Goal: Ask a question

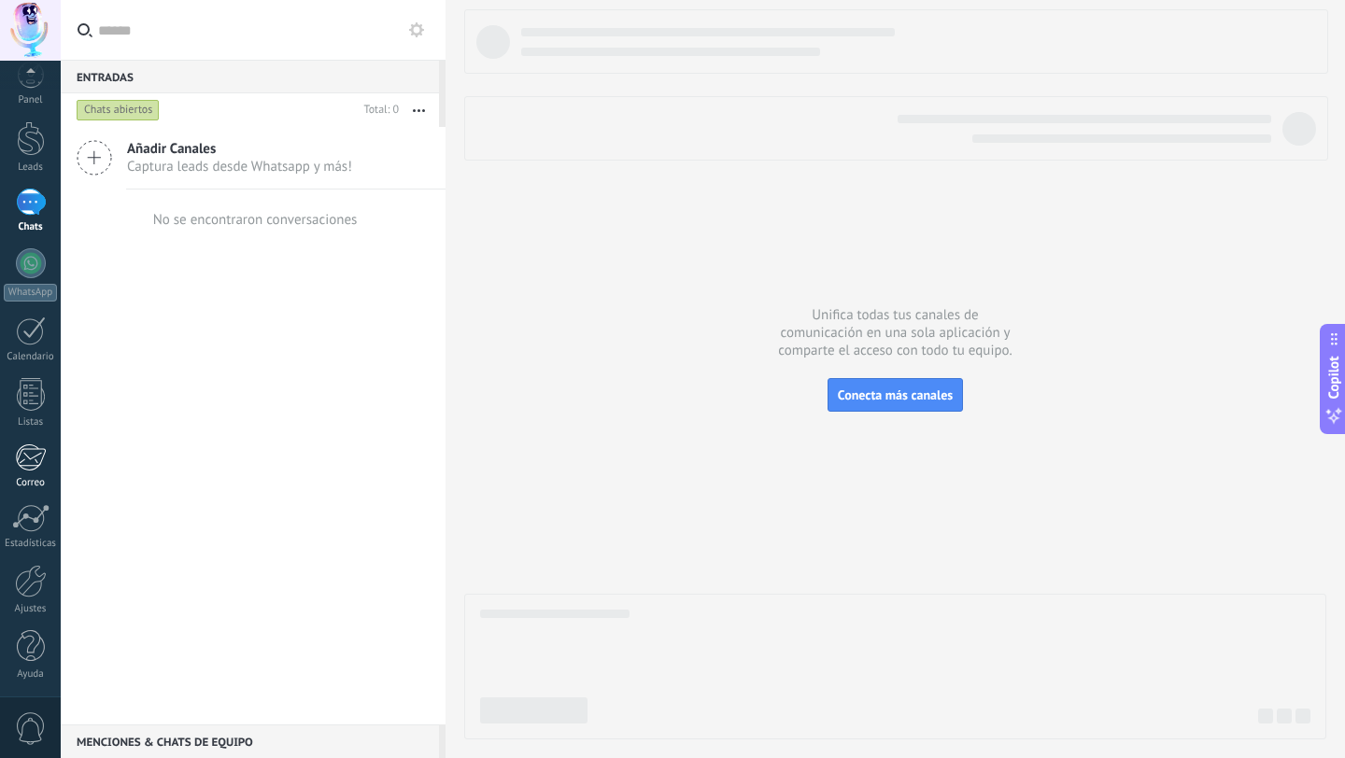
scroll to position [19, 0]
click at [33, 717] on span "0" at bounding box center [31, 729] width 32 height 33
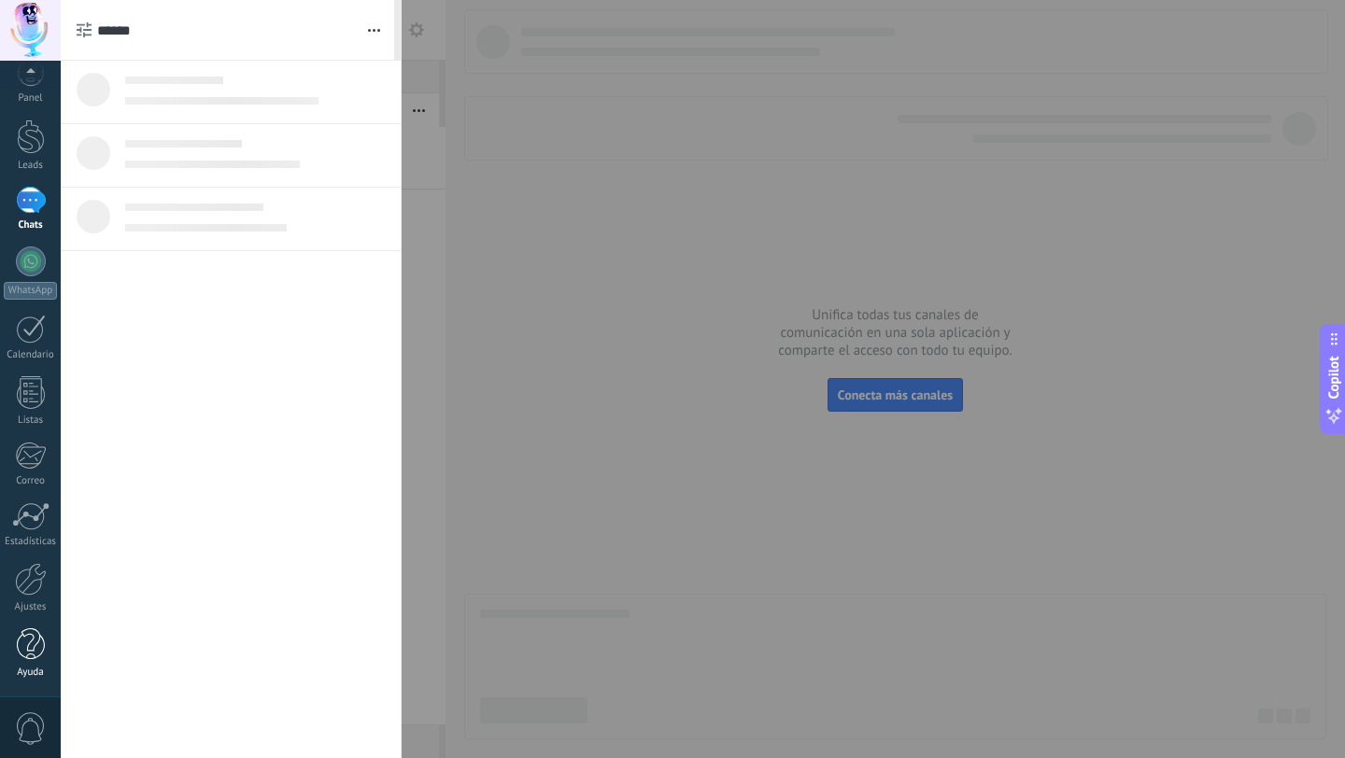
click at [34, 662] on link "Ayuda" at bounding box center [30, 654] width 61 height 50
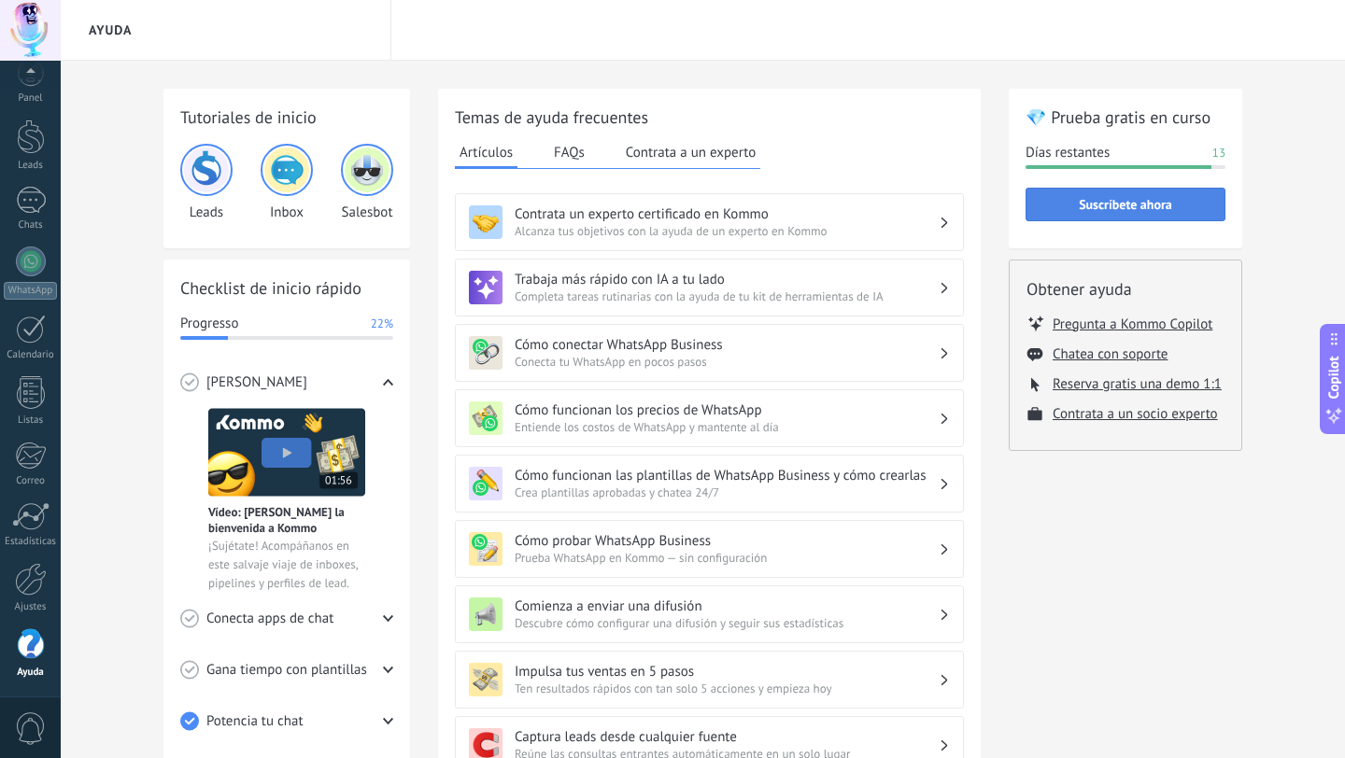
click at [1125, 208] on span "Suscríbete ahora" at bounding box center [1125, 204] width 93 height 13
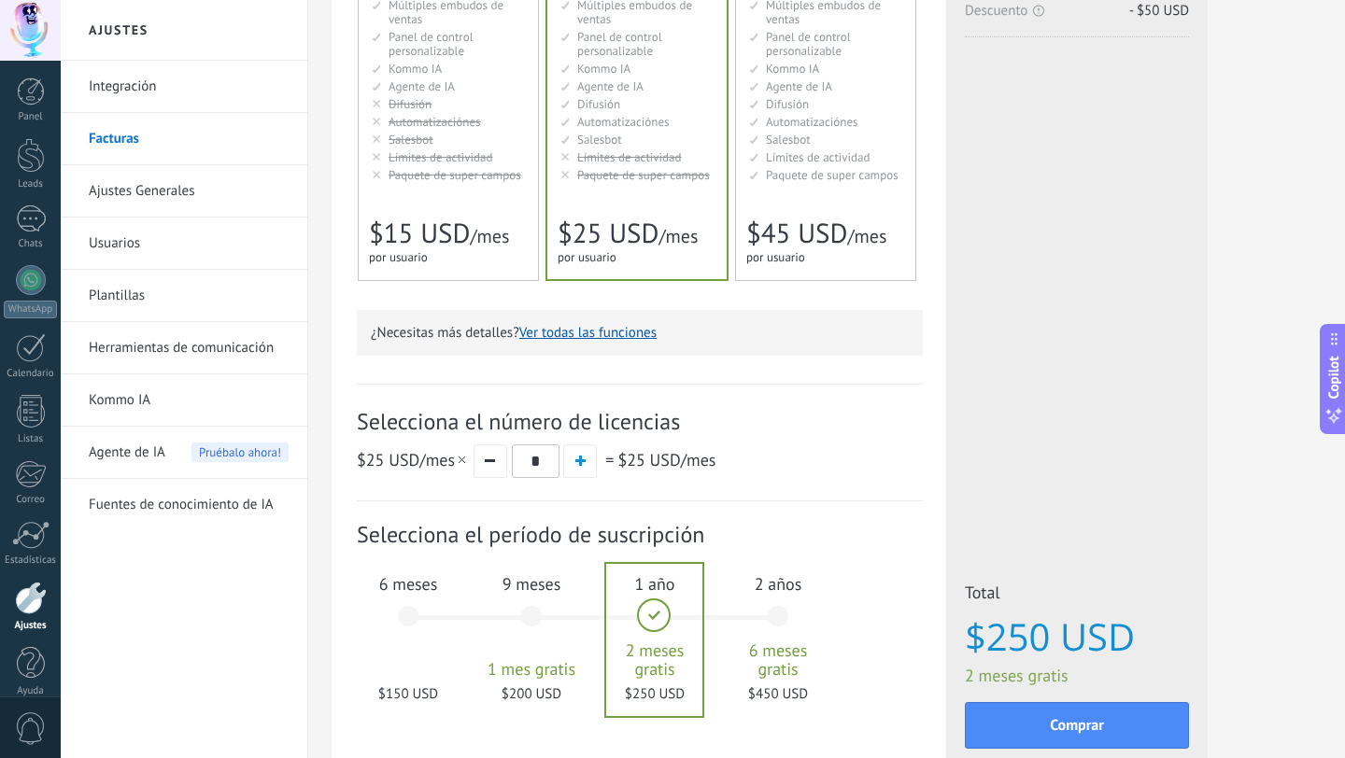
scroll to position [440, 0]
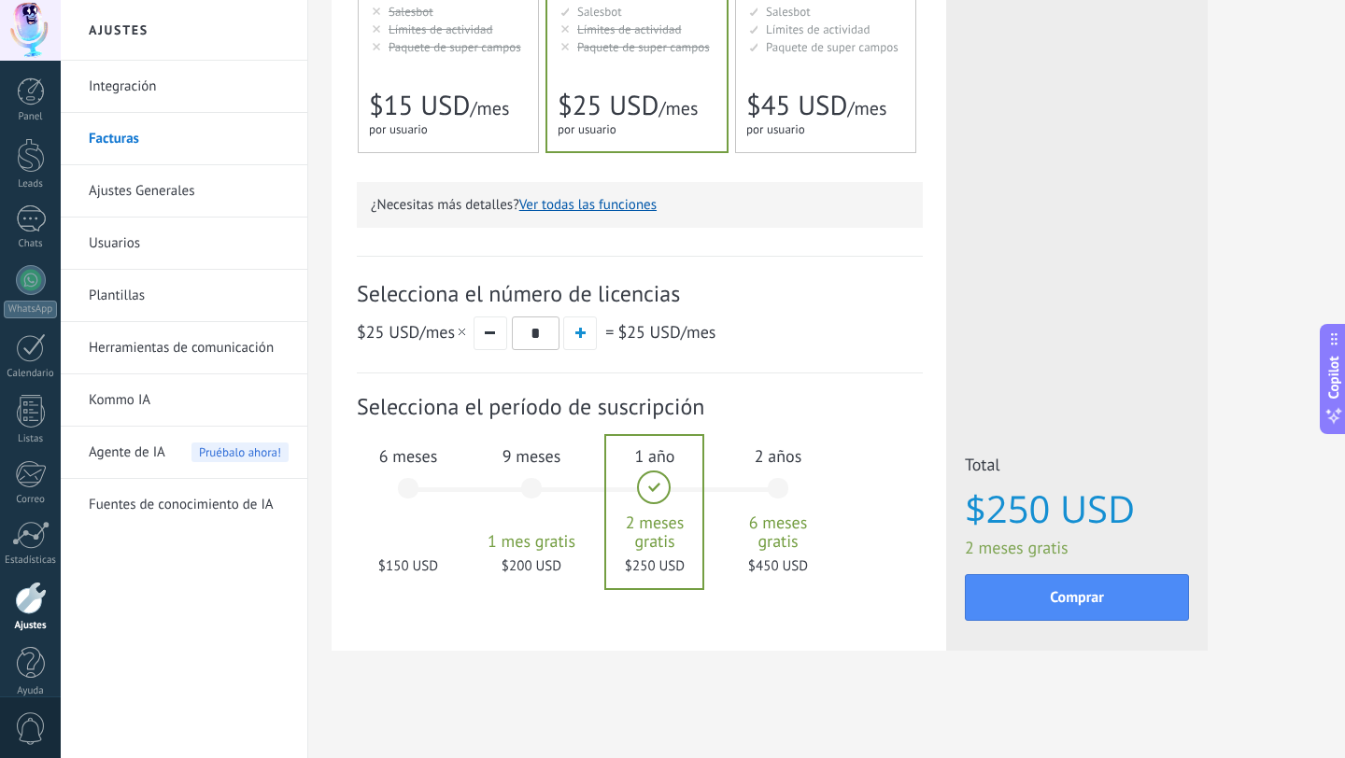
click at [413, 479] on div "6 meses $150 USD" at bounding box center [408, 497] width 101 height 132
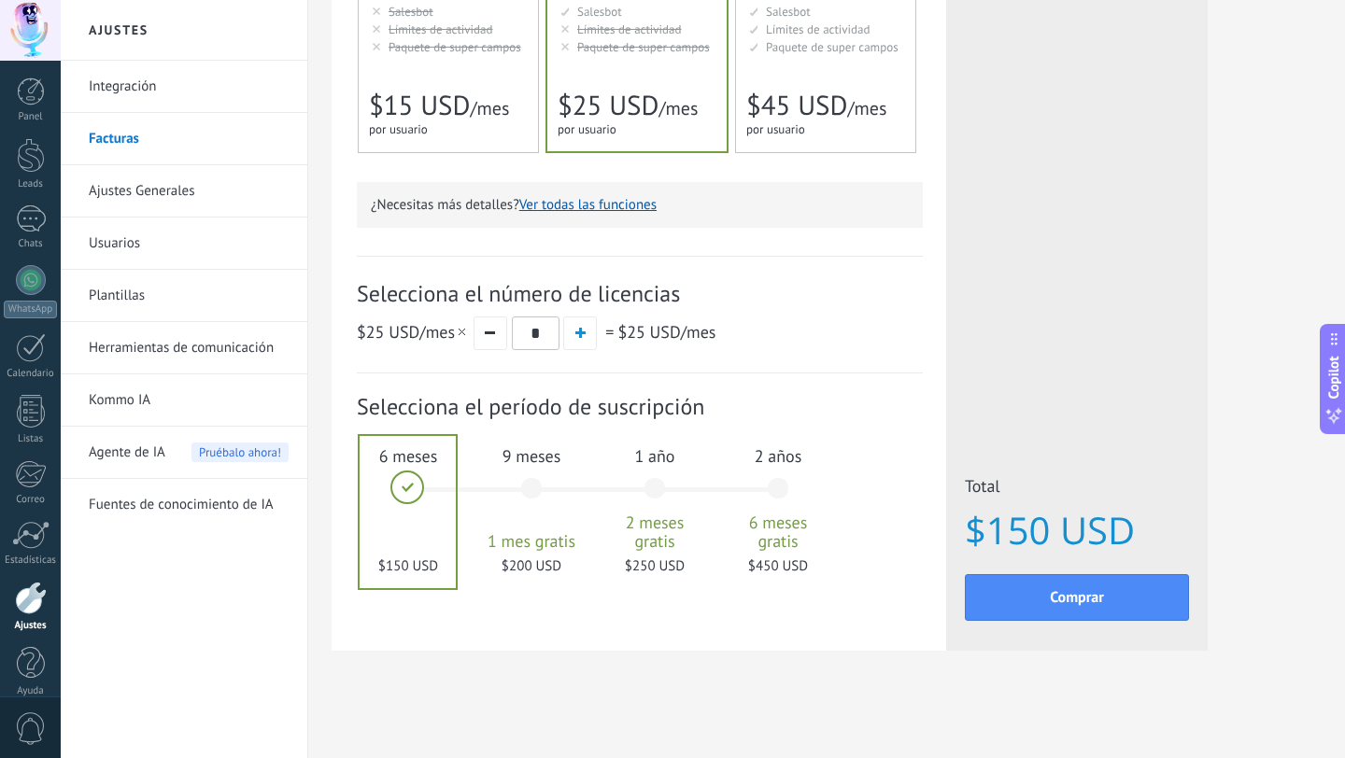
click at [529, 487] on div "9 meses 1 mes gratis $200 USD" at bounding box center [531, 497] width 101 height 132
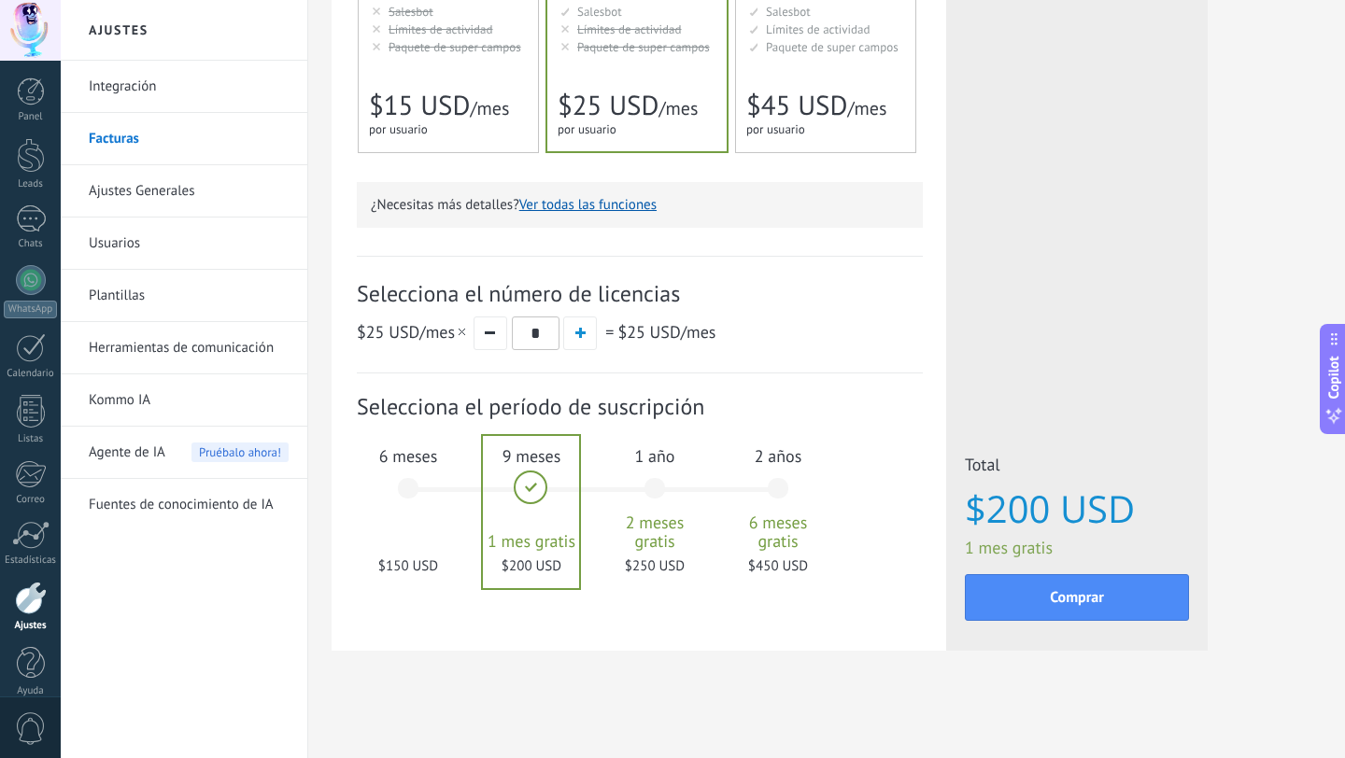
click at [397, 484] on div "6 meses $150 USD" at bounding box center [408, 497] width 101 height 132
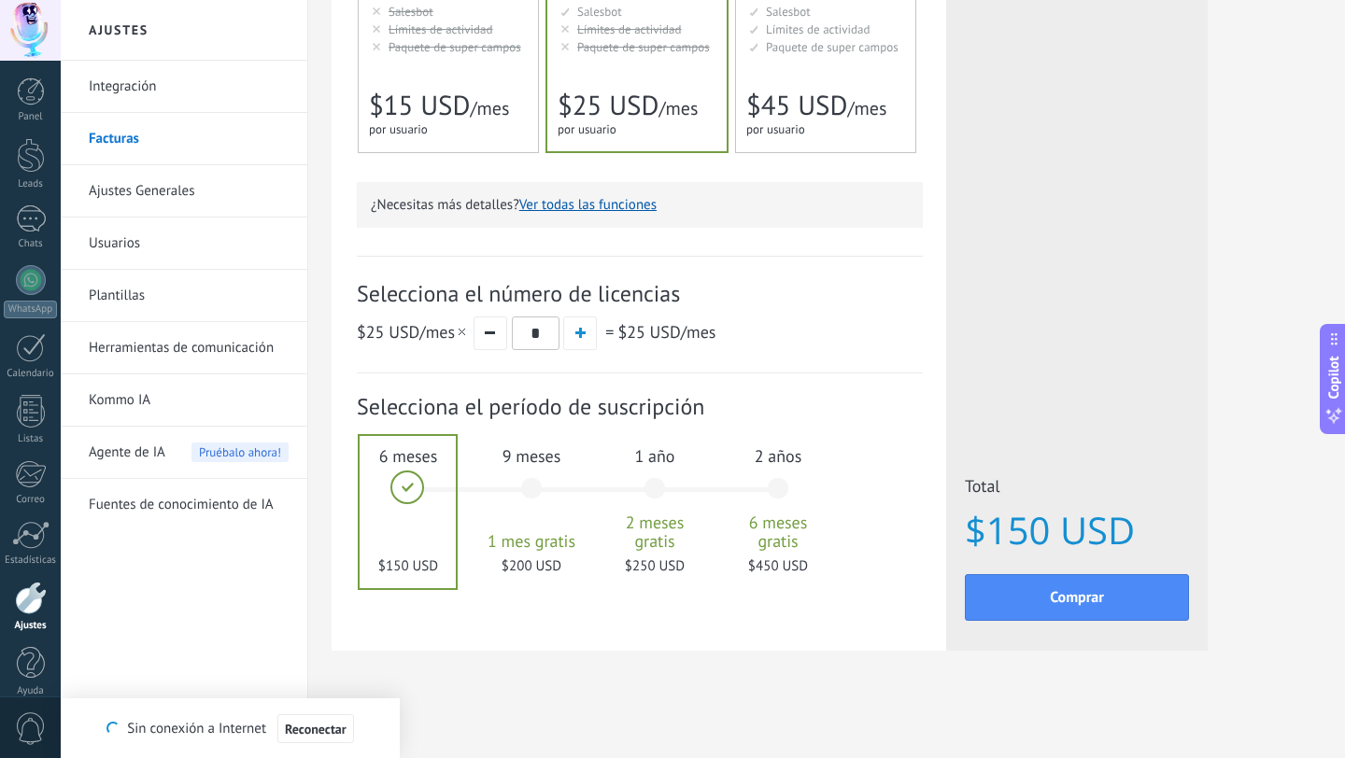
click at [459, 329] on span at bounding box center [462, 332] width 7 height 7
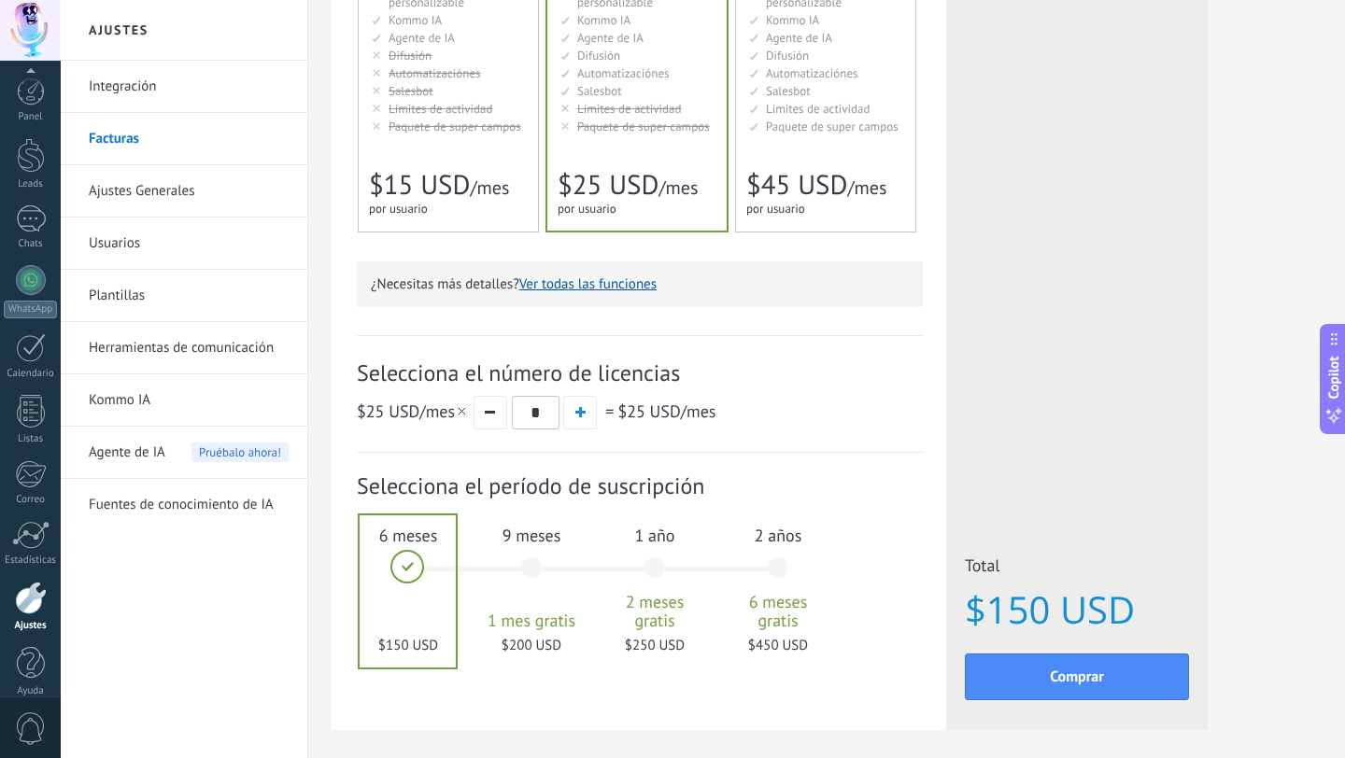
scroll to position [19, 0]
click at [521, 576] on div "9 meses 1 mes gratis $200 USD" at bounding box center [531, 577] width 101 height 132
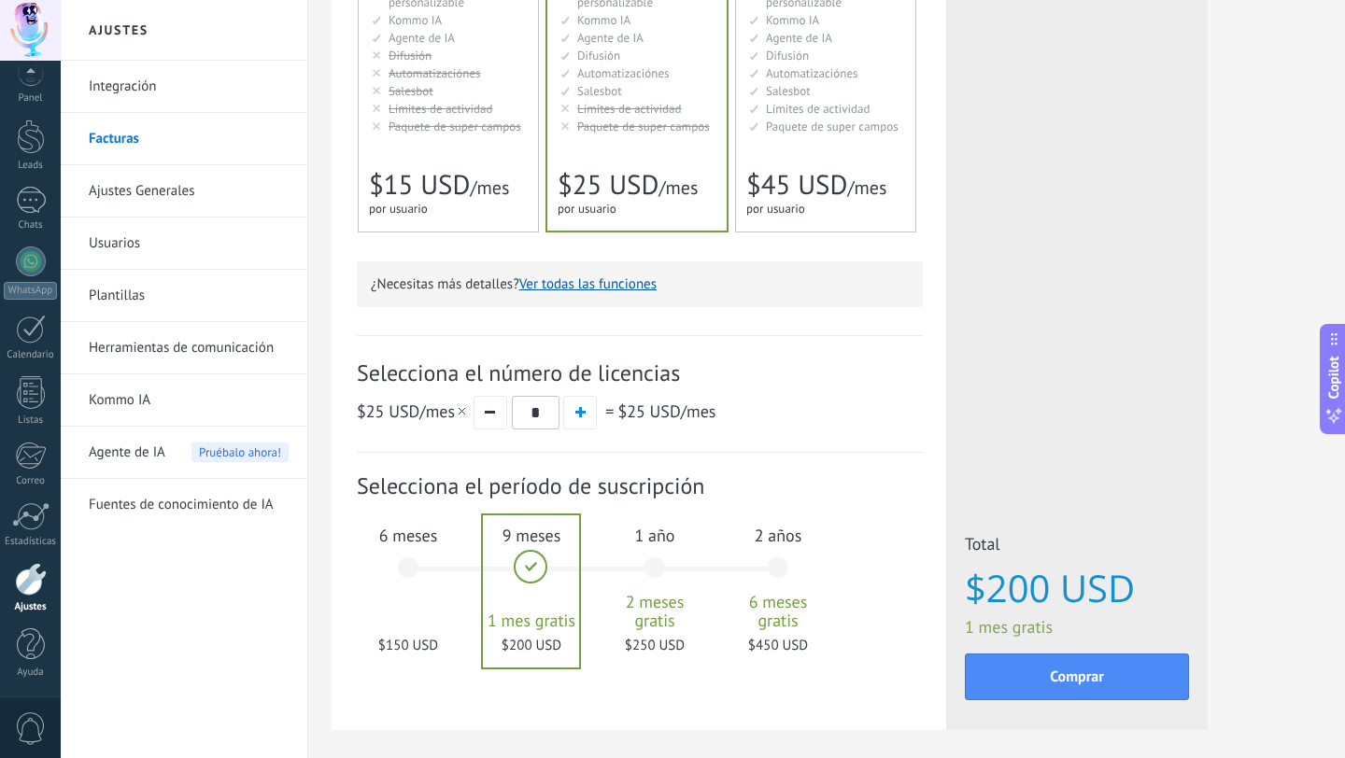
click at [429, 561] on div "6 meses $150 USD" at bounding box center [408, 577] width 101 height 132
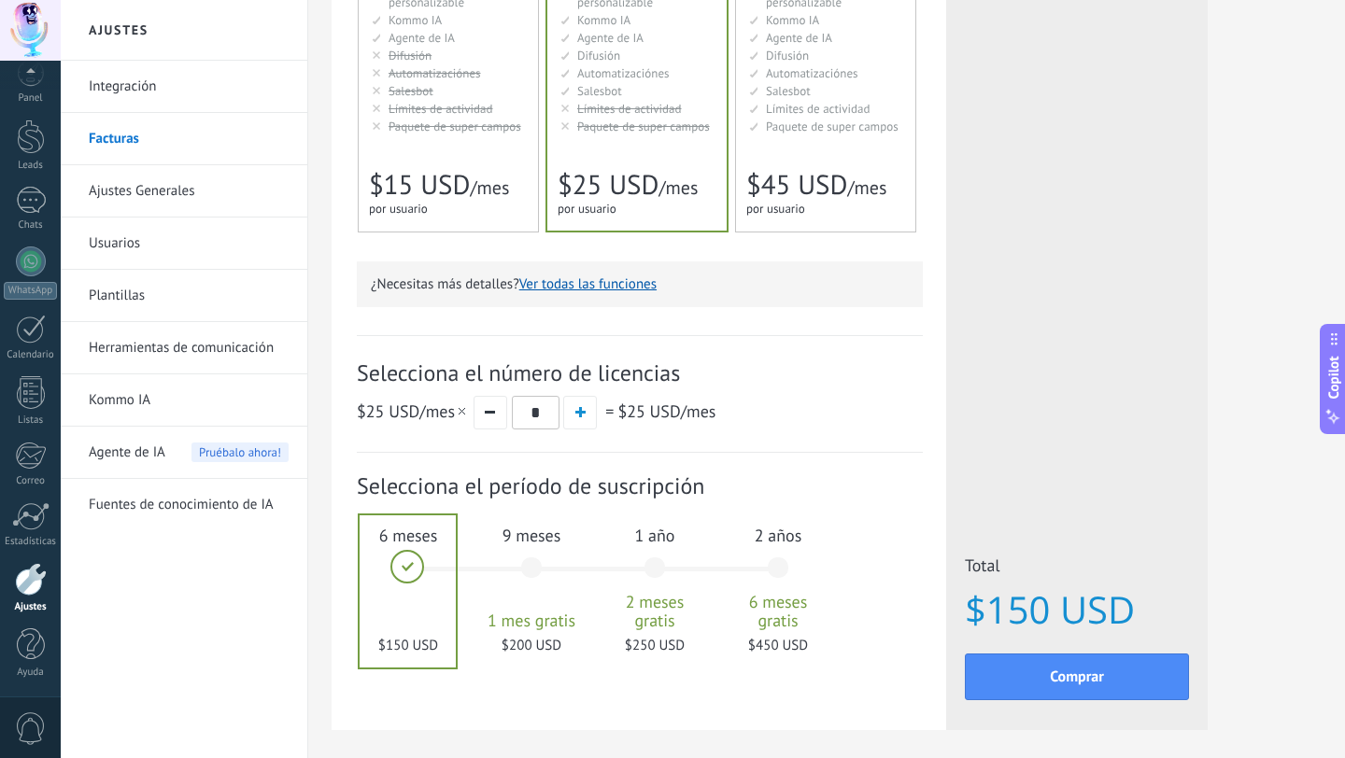
click at [156, 457] on span "Agente de IA" at bounding box center [127, 453] width 77 height 52
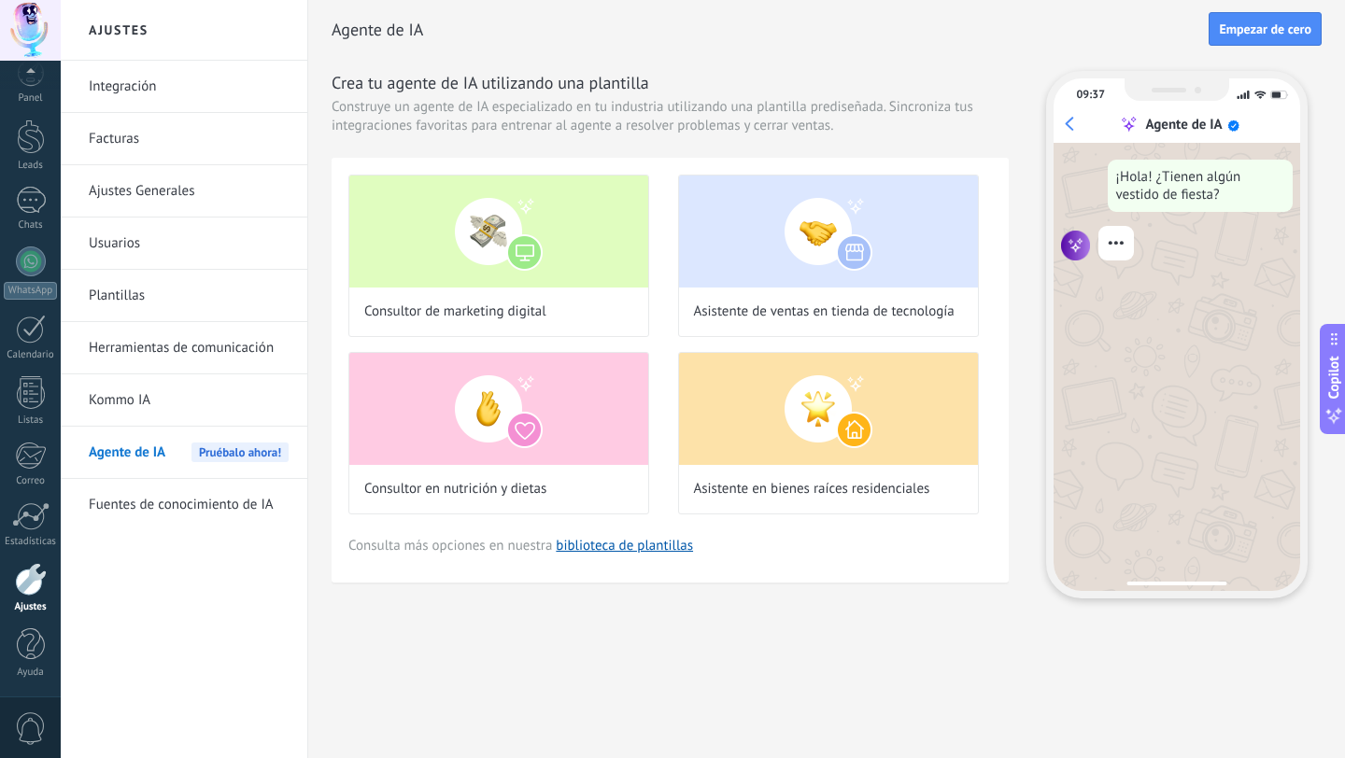
click at [113, 135] on link "Facturas" at bounding box center [189, 139] width 200 height 52
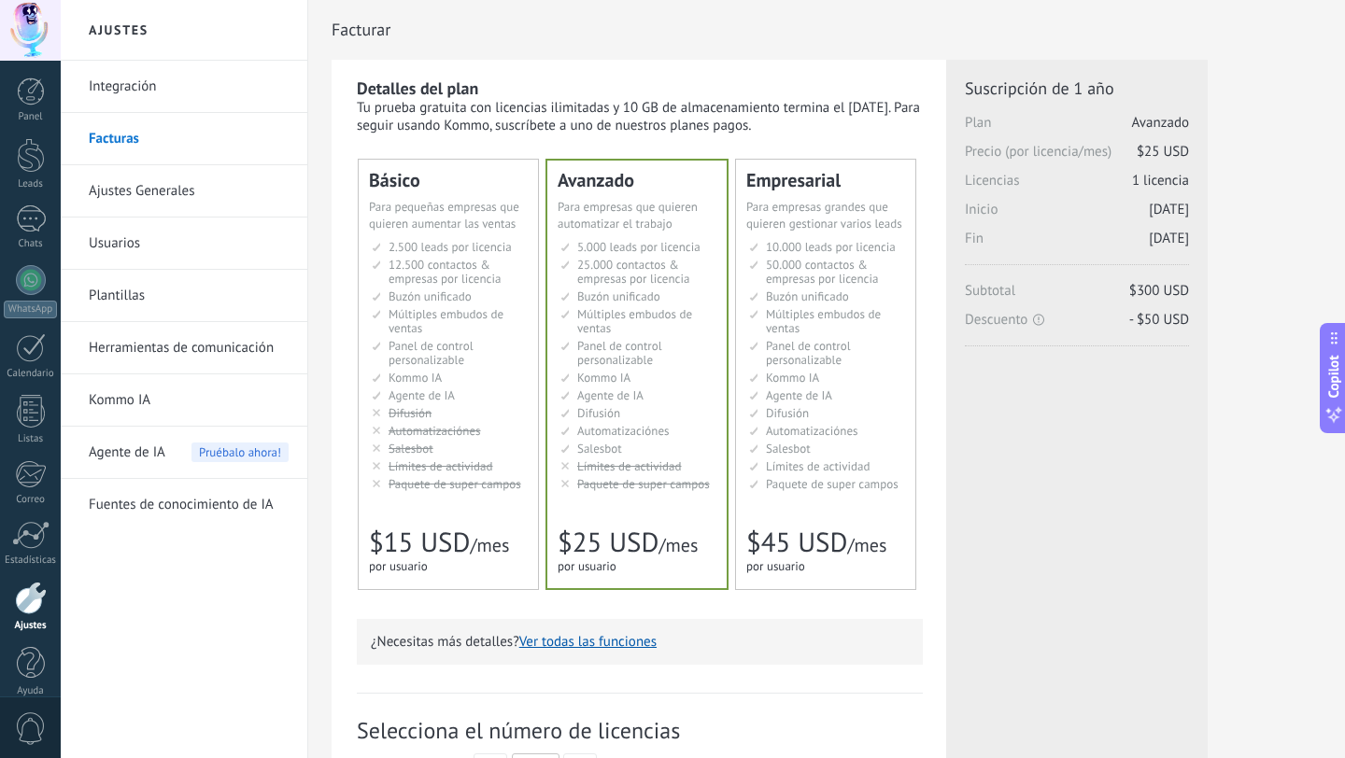
click at [1327, 360] on span "Copilot" at bounding box center [1333, 377] width 19 height 43
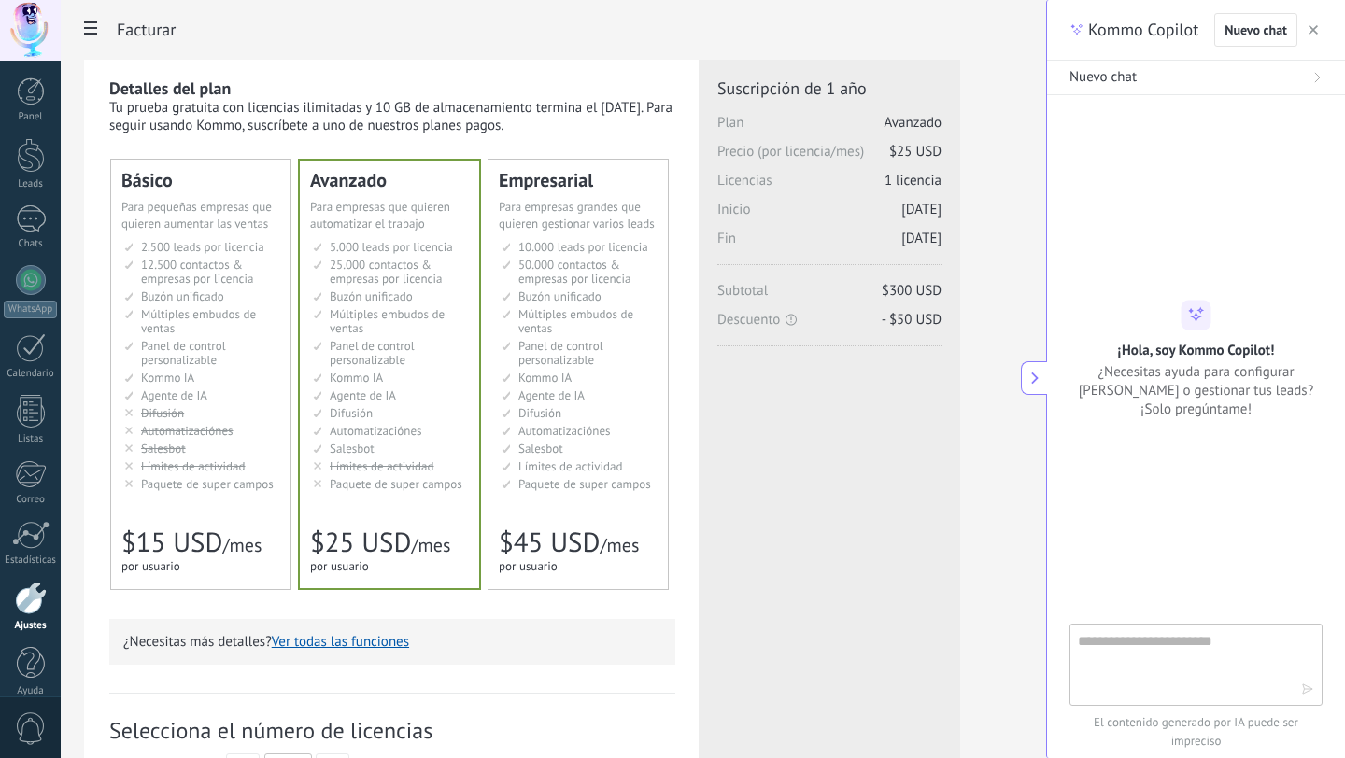
click at [1165, 635] on textarea at bounding box center [1183, 663] width 210 height 67
type textarea "**********"
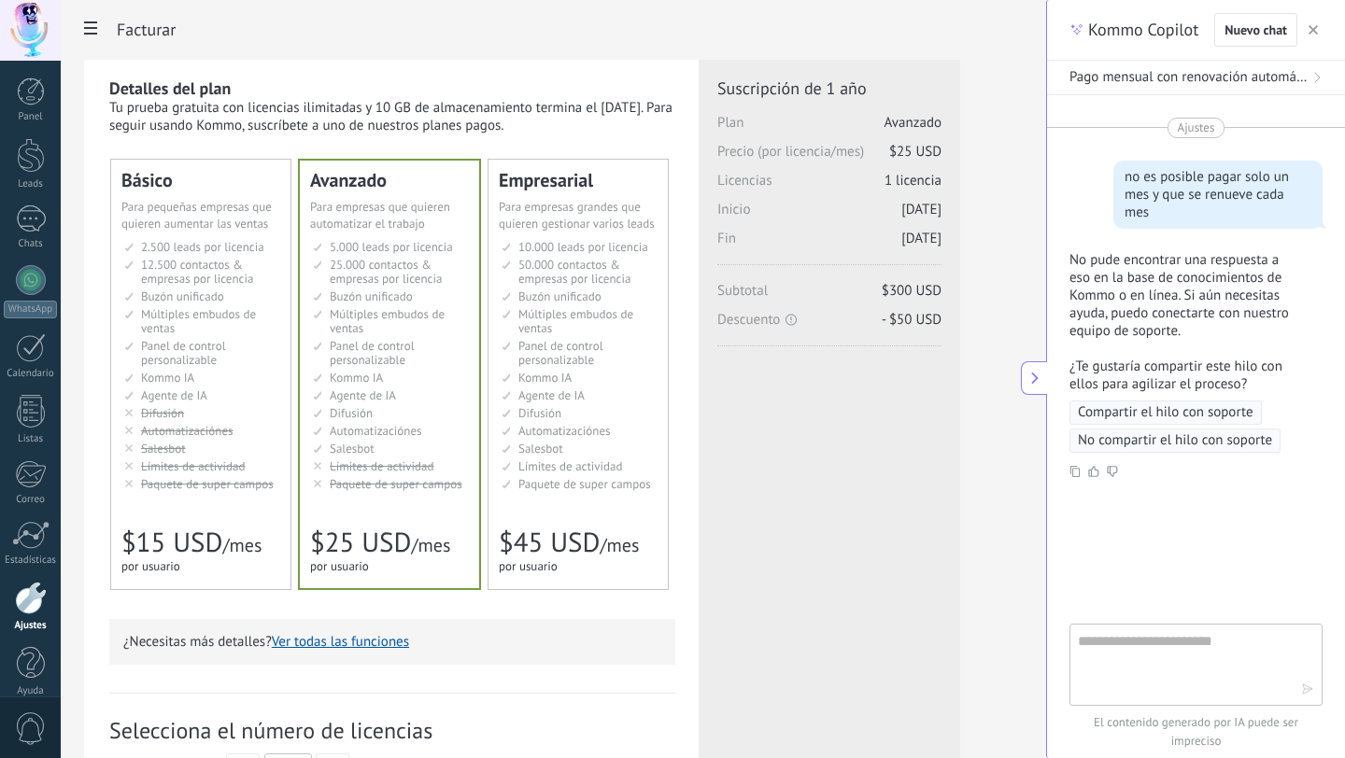
click at [1194, 415] on span "Compartir el hilo con soporte" at bounding box center [1166, 412] width 176 height 19
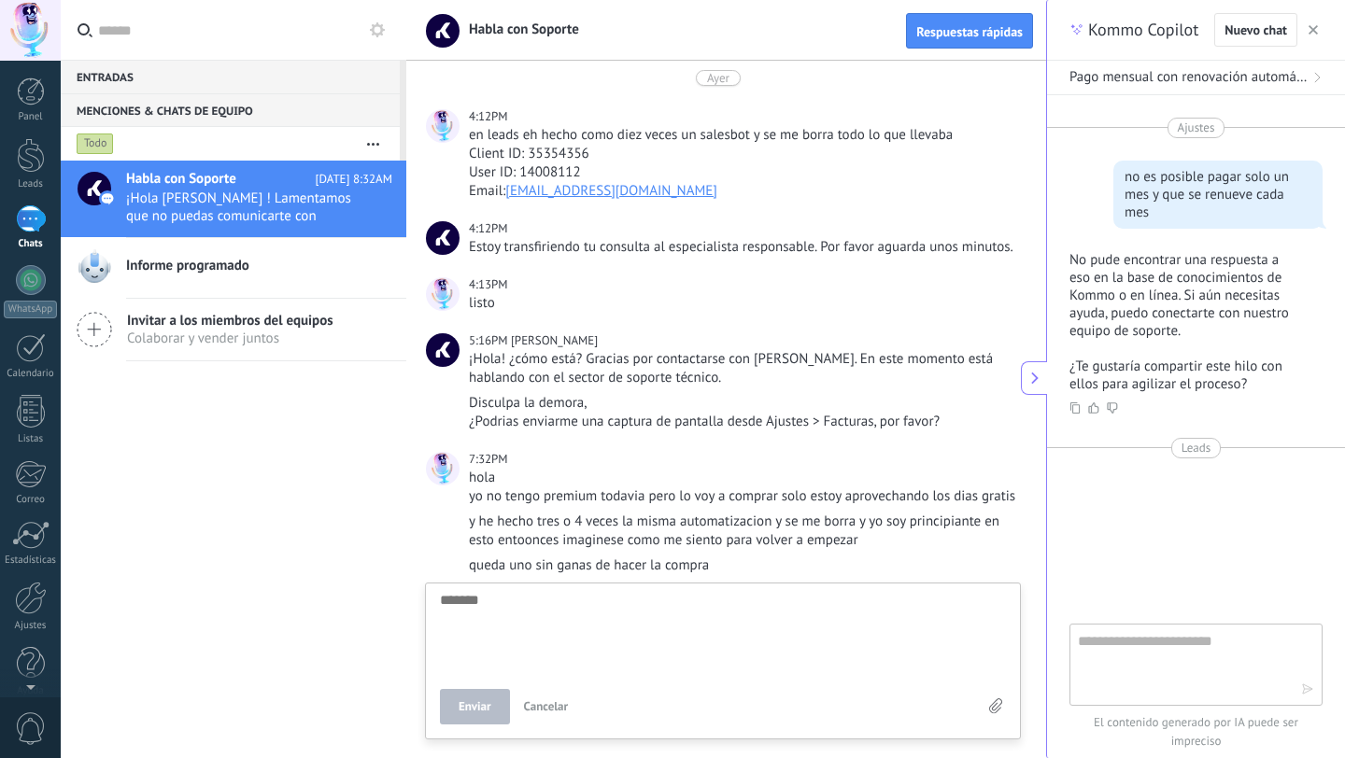
scroll to position [719, 0]
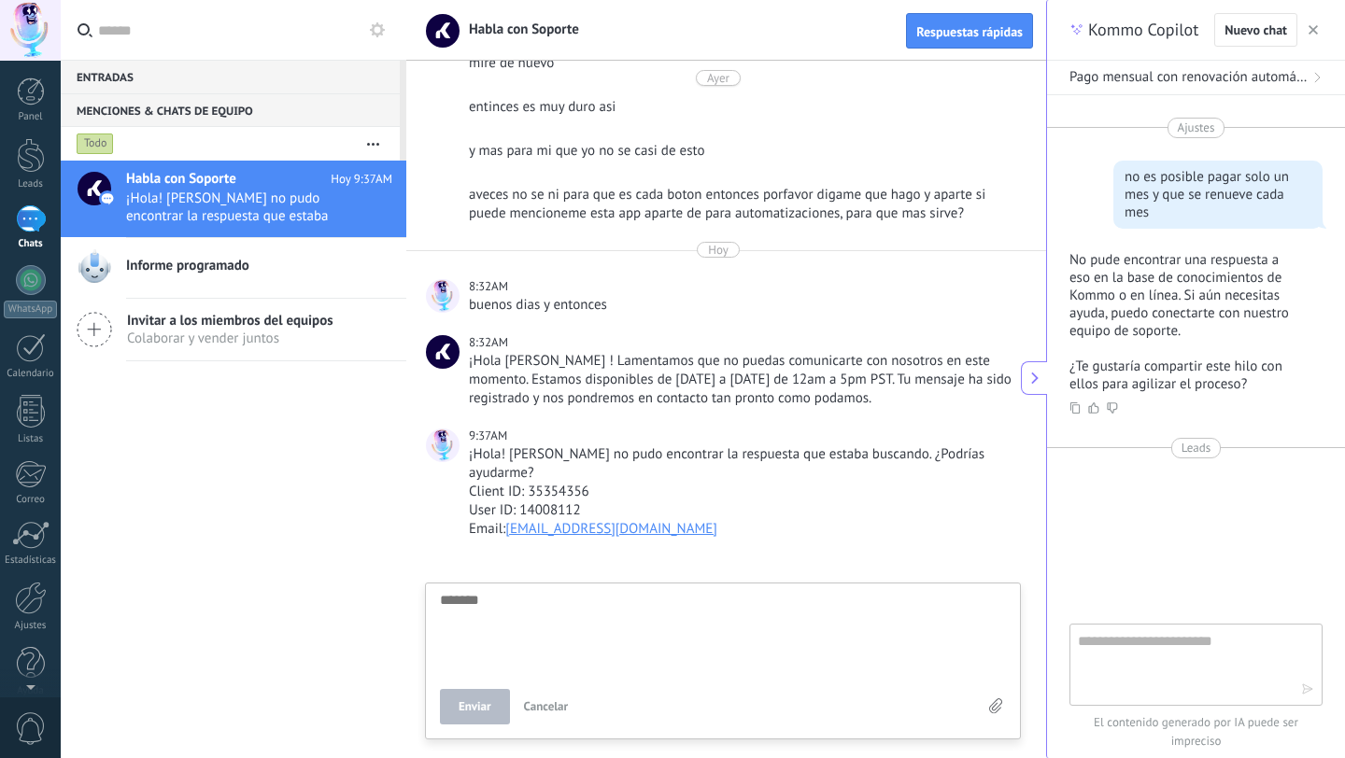
click at [1166, 649] on textarea at bounding box center [1183, 663] width 210 height 67
type textarea "*"
type textarea "**********"
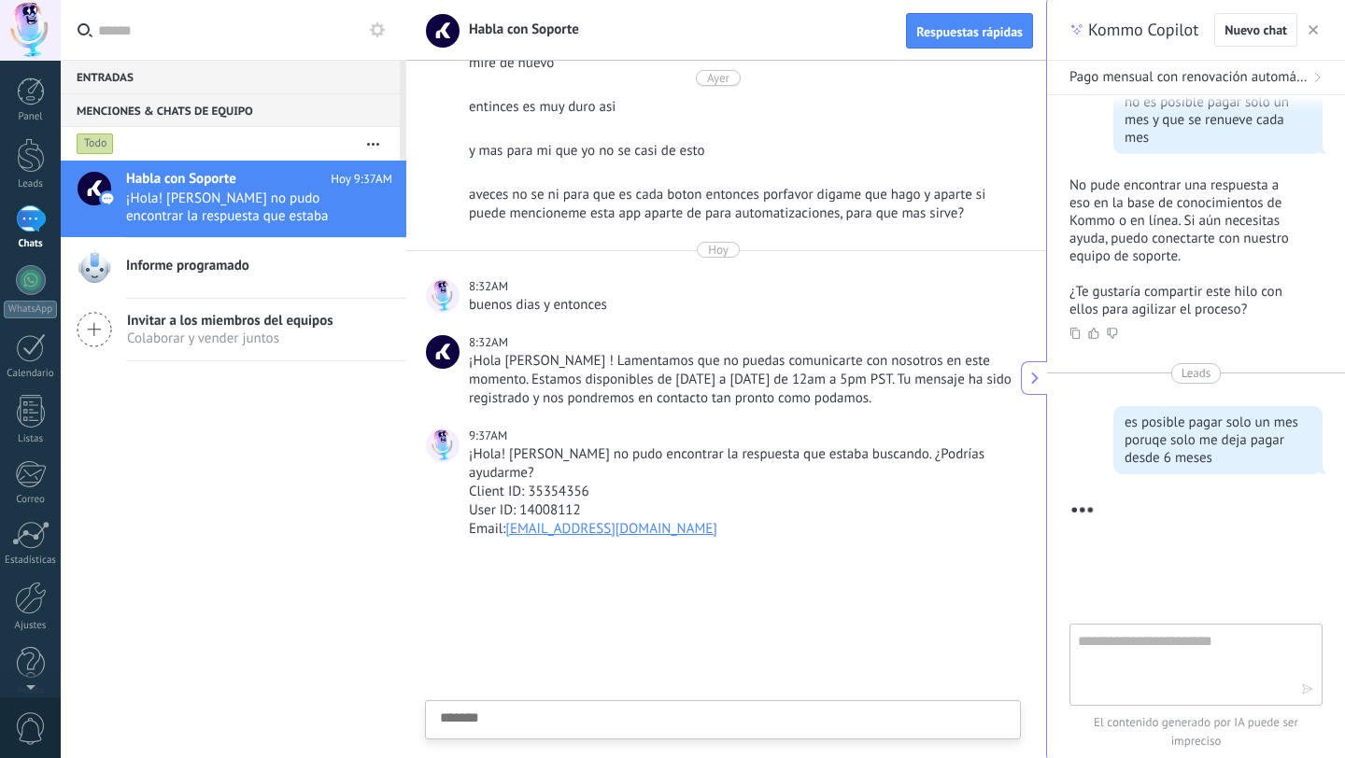
scroll to position [309, 0]
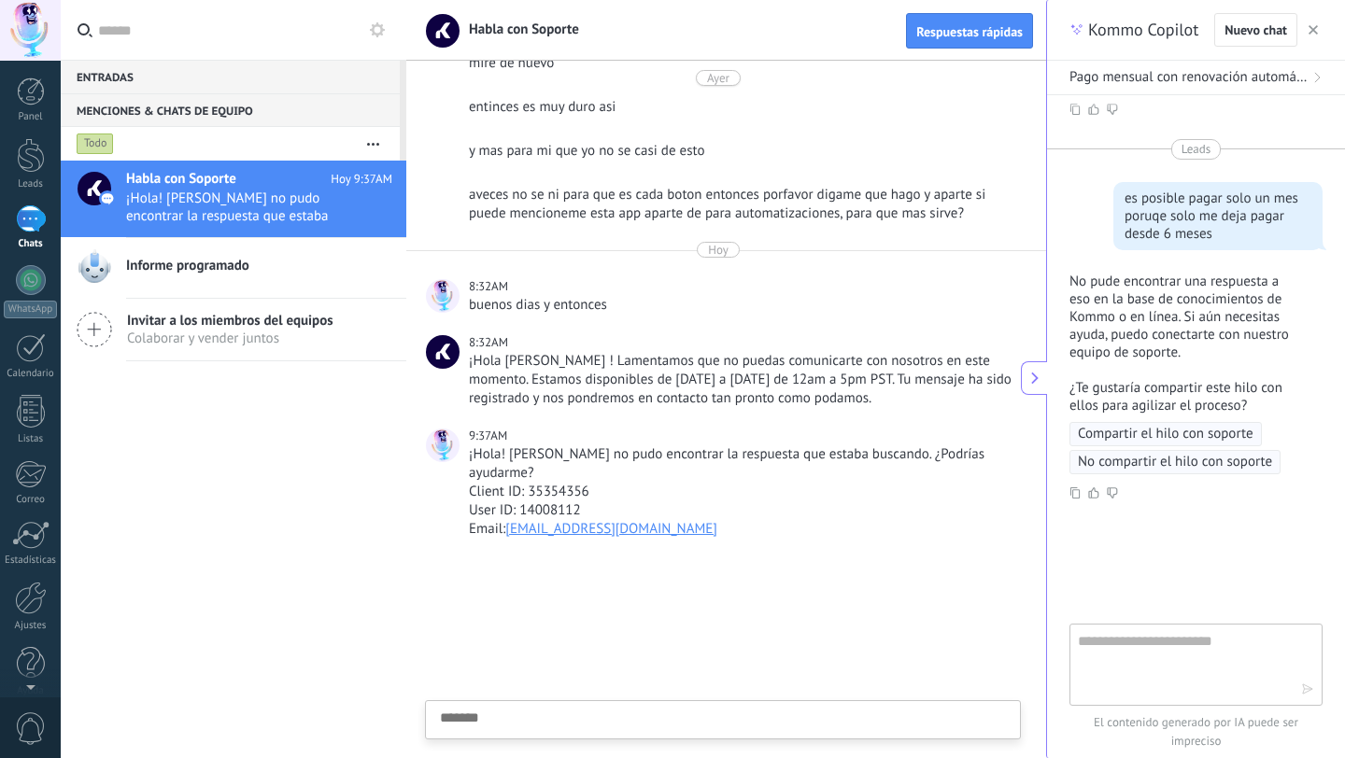
click at [1174, 459] on span "No compartir el hilo con soporte" at bounding box center [1175, 462] width 194 height 19
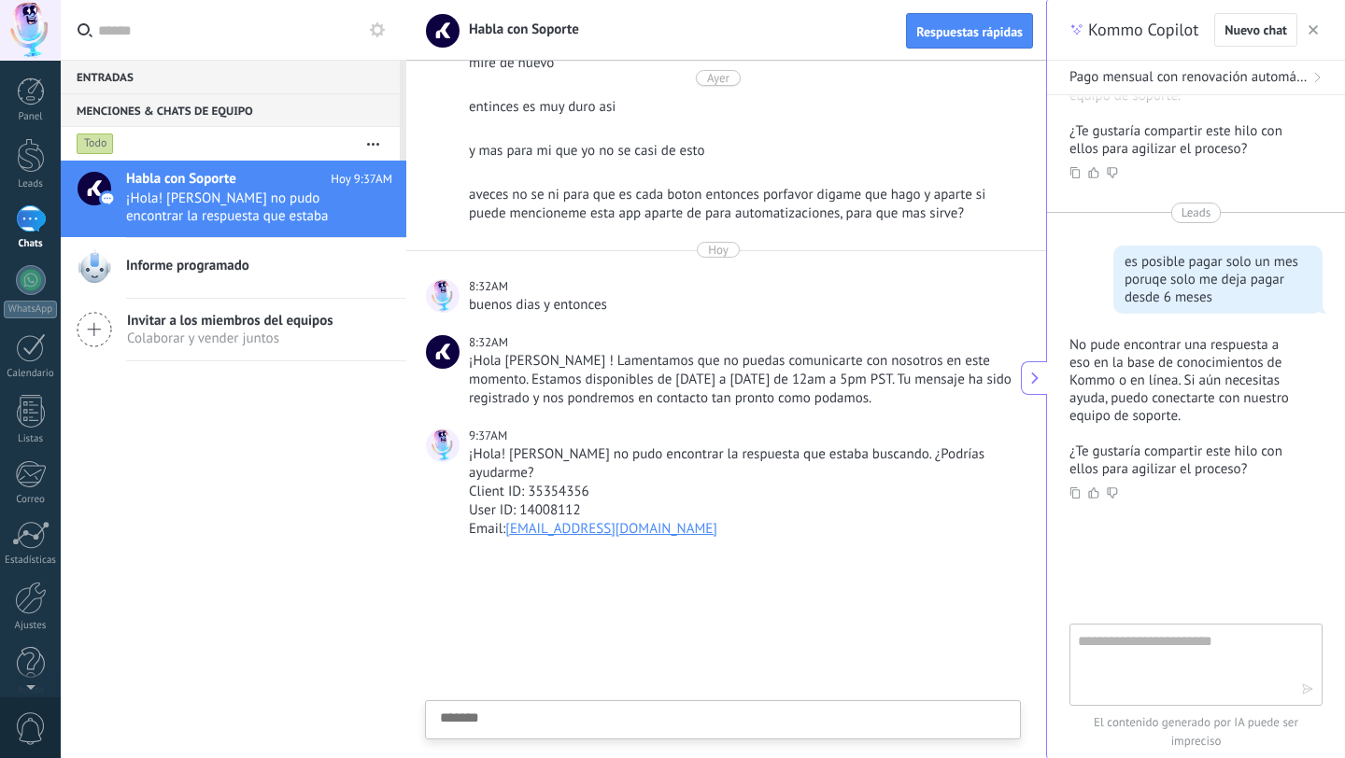
scroll to position [819, 0]
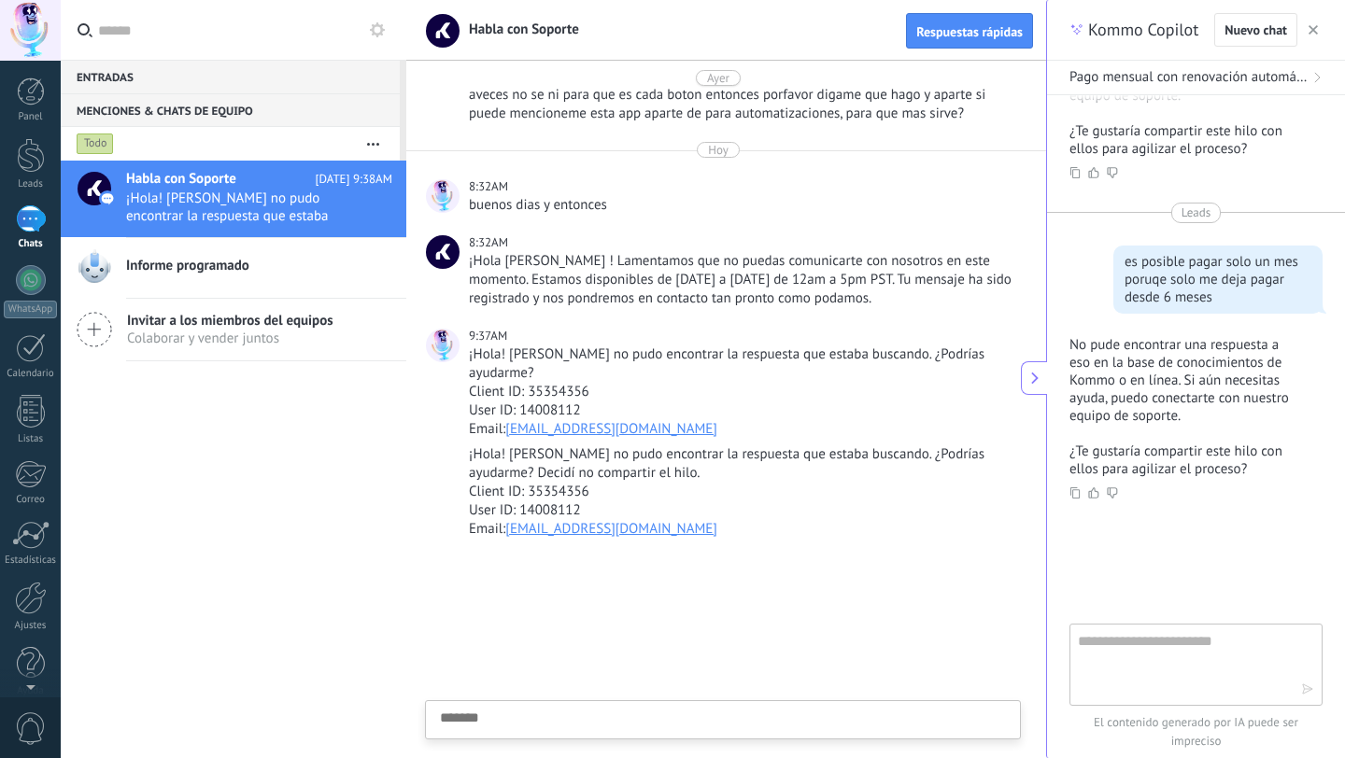
click at [1312, 34] on icon "button" at bounding box center [1312, 29] width 9 height 9
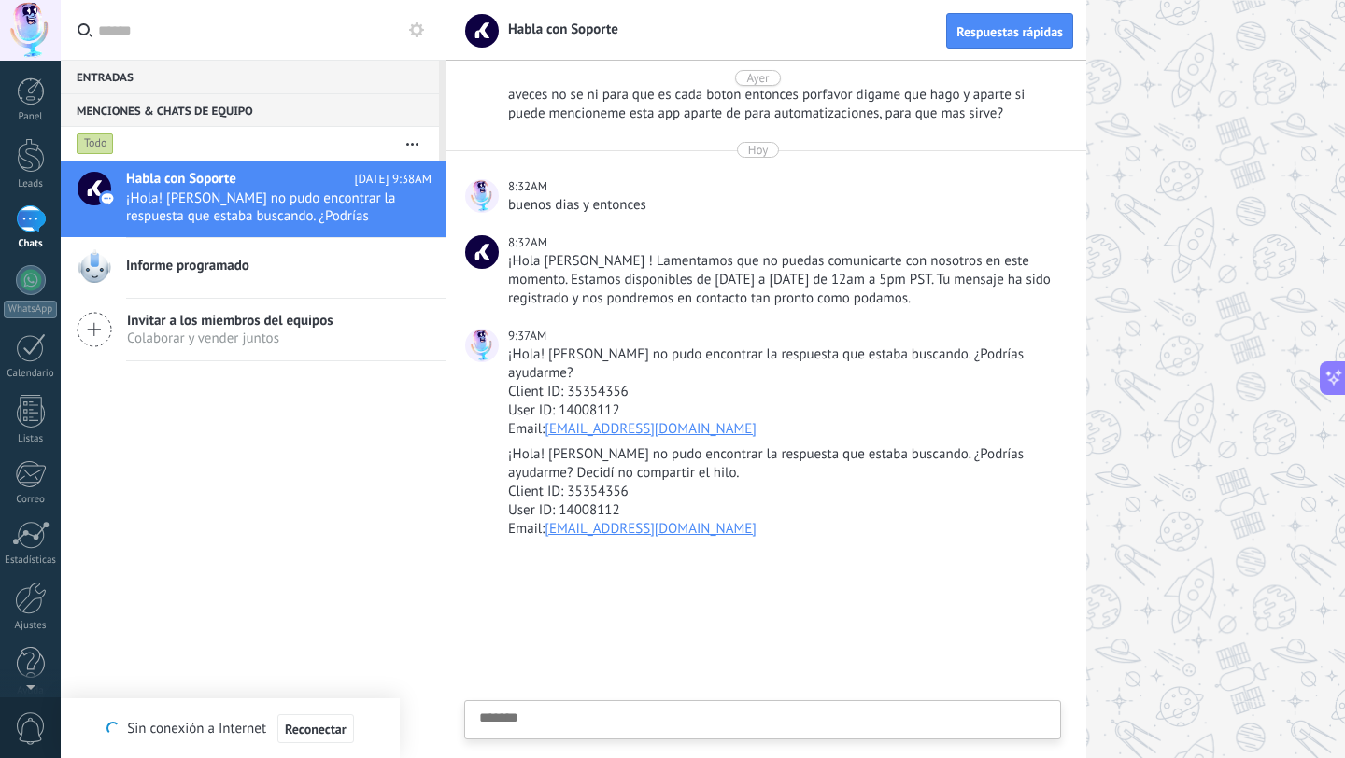
type textarea "*******"
